Goal: Task Accomplishment & Management: Use online tool/utility

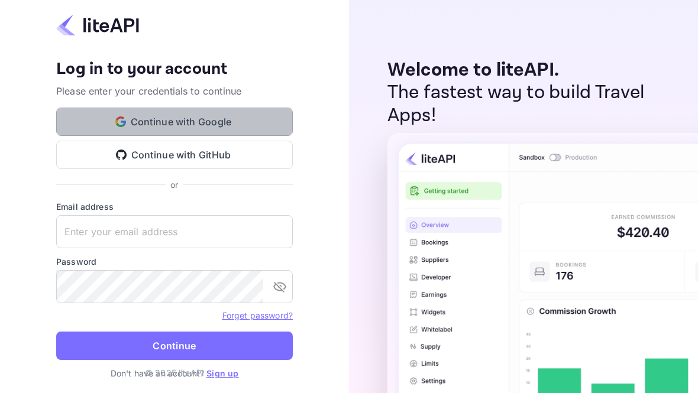
click at [201, 127] on button "Continue with Google" at bounding box center [174, 122] width 237 height 28
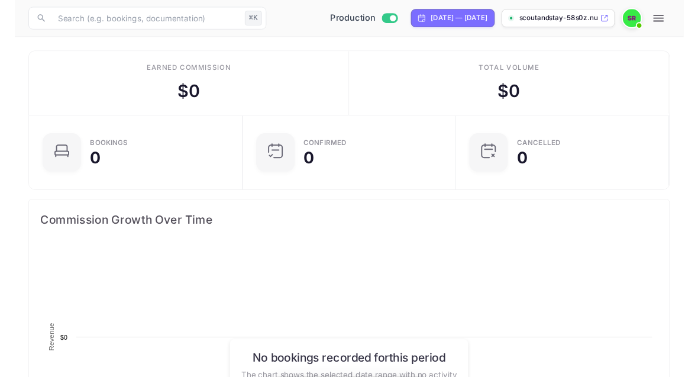
scroll to position [1, 1]
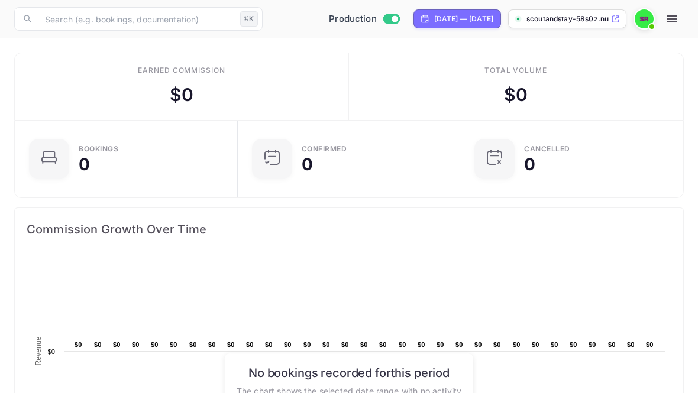
click at [579, 16] on p "scoutandstay-58s0z.nui..." at bounding box center [568, 19] width 82 height 11
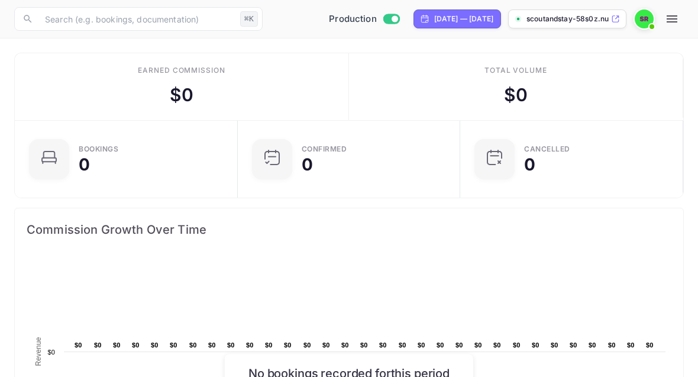
click at [673, 20] on icon "button" at bounding box center [672, 18] width 11 height 7
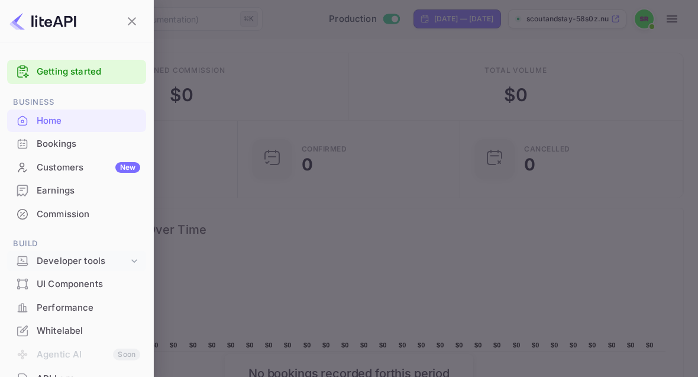
click at [75, 256] on div "Developer tools" at bounding box center [83, 261] width 92 height 14
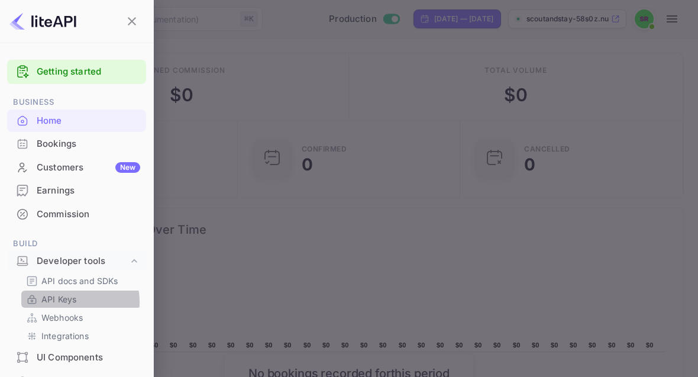
click at [67, 299] on p "API Keys" at bounding box center [58, 299] width 35 height 12
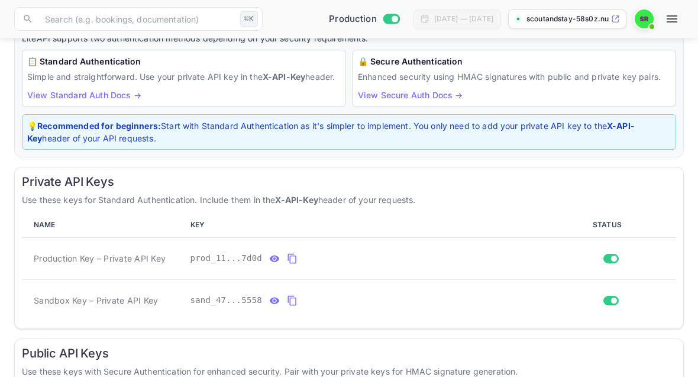
scroll to position [226, 0]
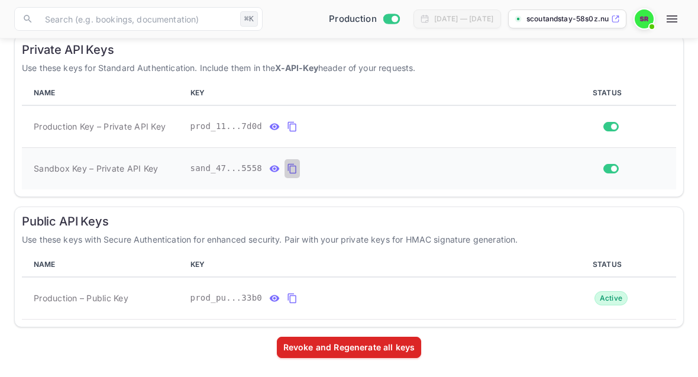
click at [294, 170] on icon "private api keys table" at bounding box center [292, 169] width 11 height 14
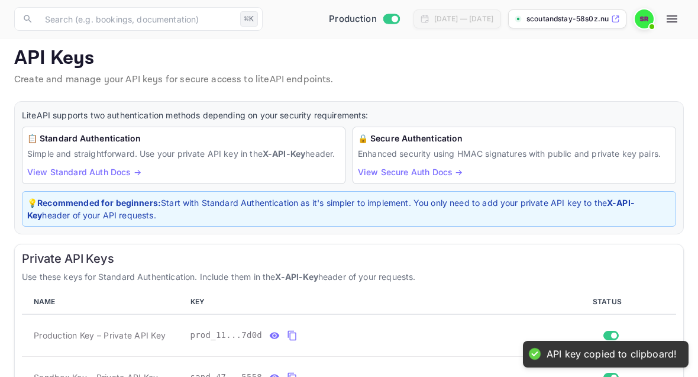
scroll to position [0, 0]
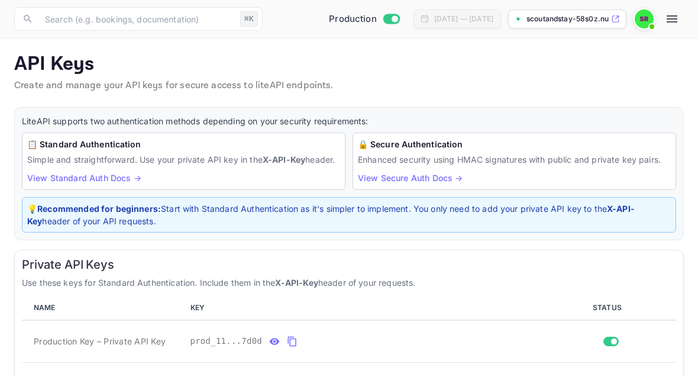
click at [669, 16] on icon "button" at bounding box center [672, 18] width 11 height 7
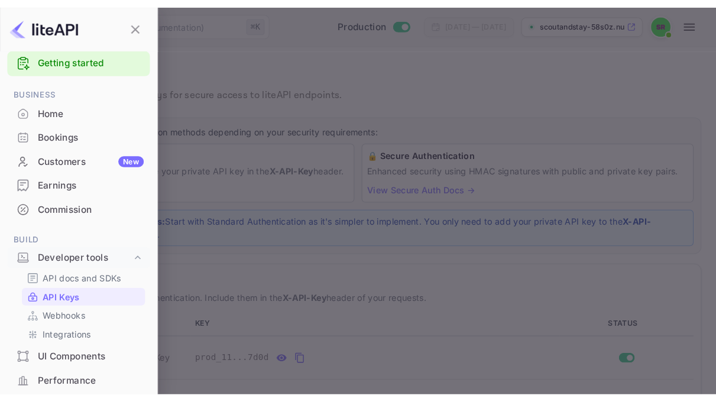
scroll to position [54, 0]
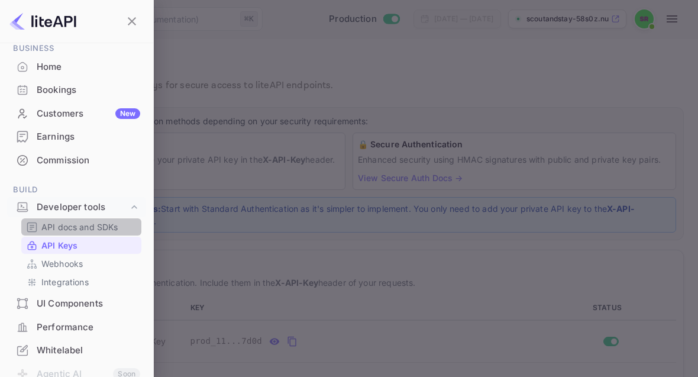
click at [90, 225] on p "API docs and SDKs" at bounding box center [79, 227] width 77 height 12
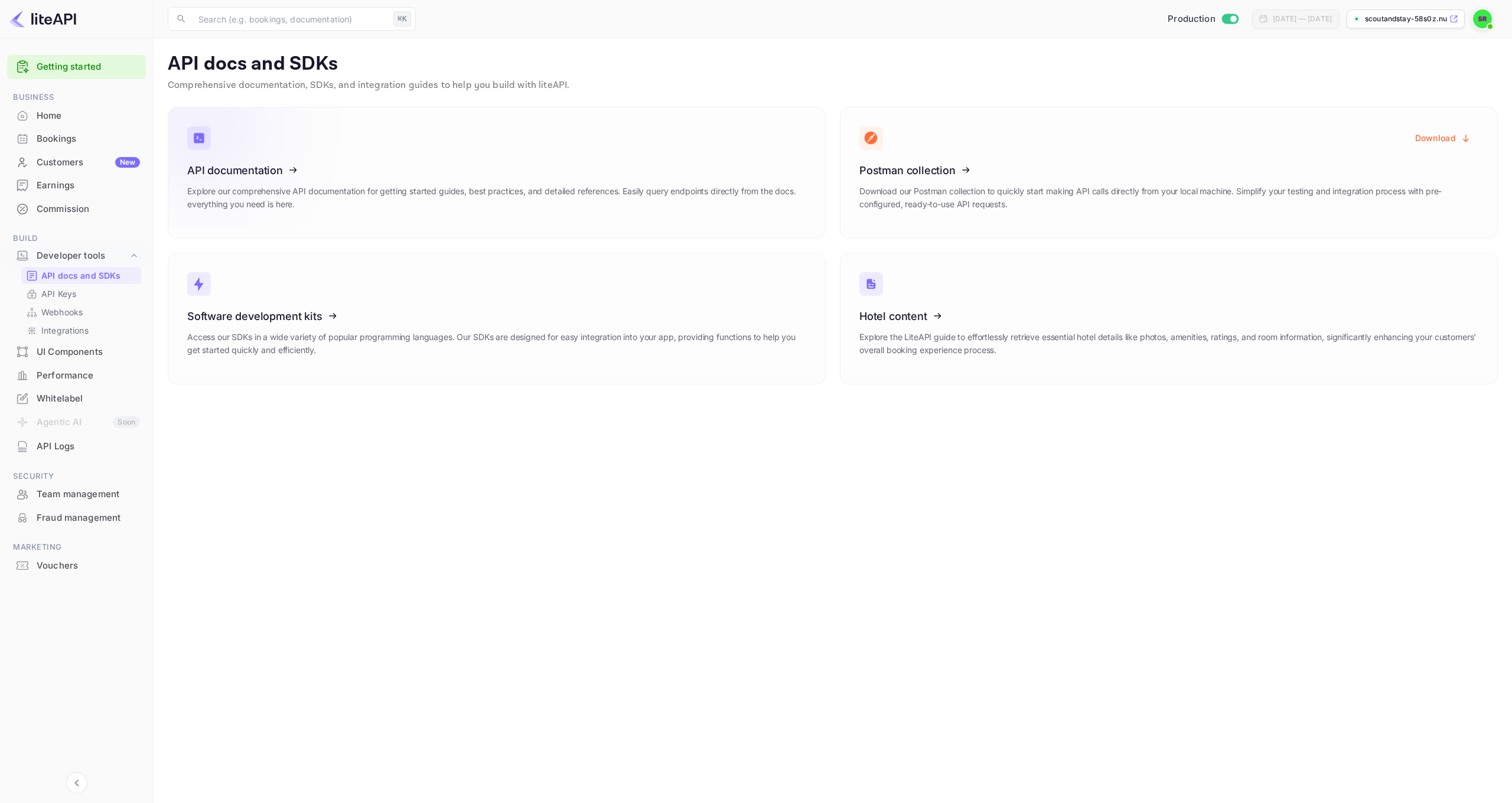
click at [259, 172] on icon at bounding box center [260, 169] width 184 height 122
